Goal: Check status: Check status

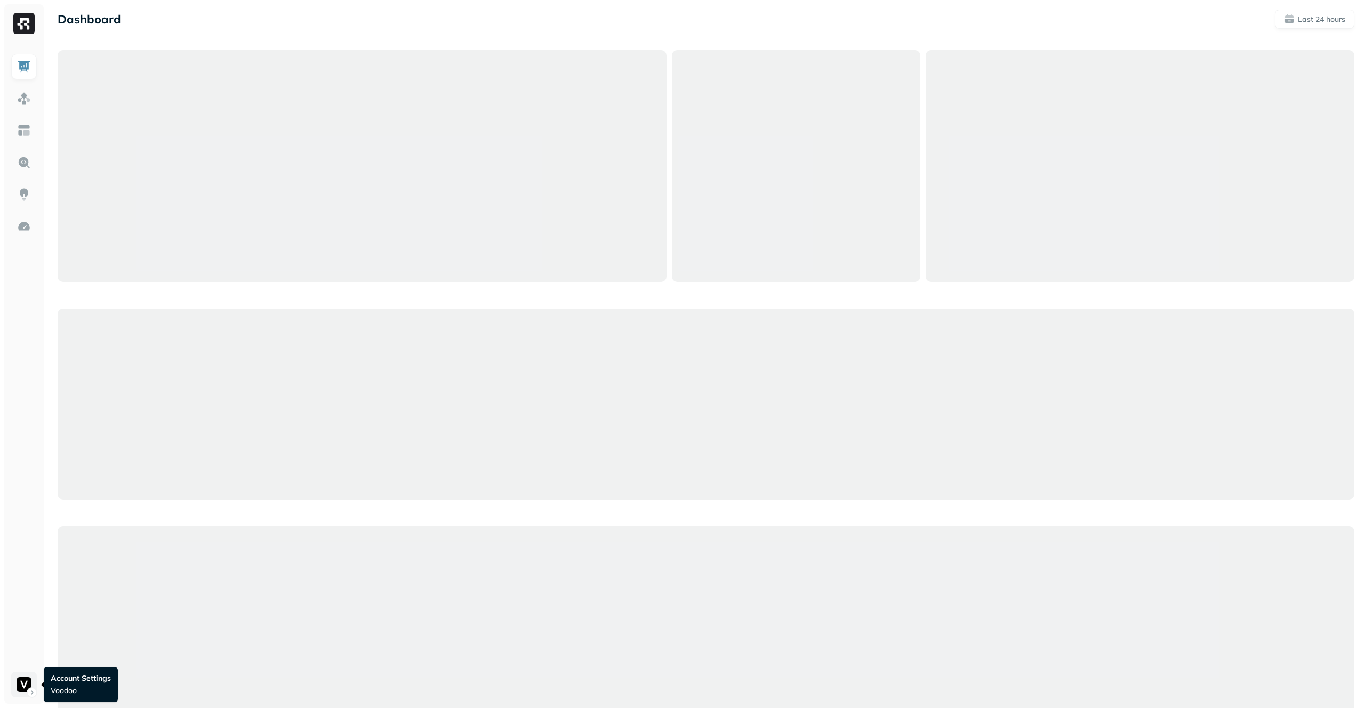
click at [15, 690] on html "Dashboard Last 24 hours Query Performance SEP [DATE] Queries 5,880 P90 Duration…" at bounding box center [682, 621] width 1365 height 1243
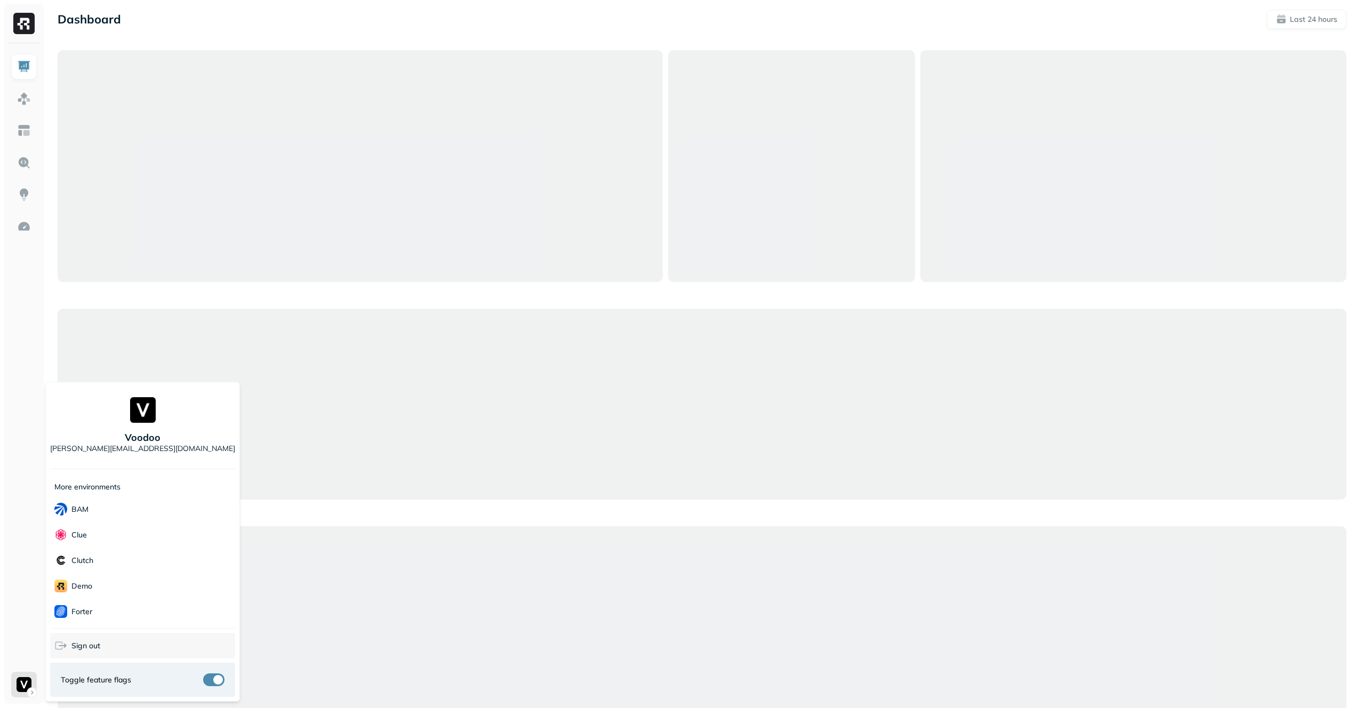
click at [112, 650] on div "Sign out" at bounding box center [142, 646] width 185 height 26
